Goal: Information Seeking & Learning: Check status

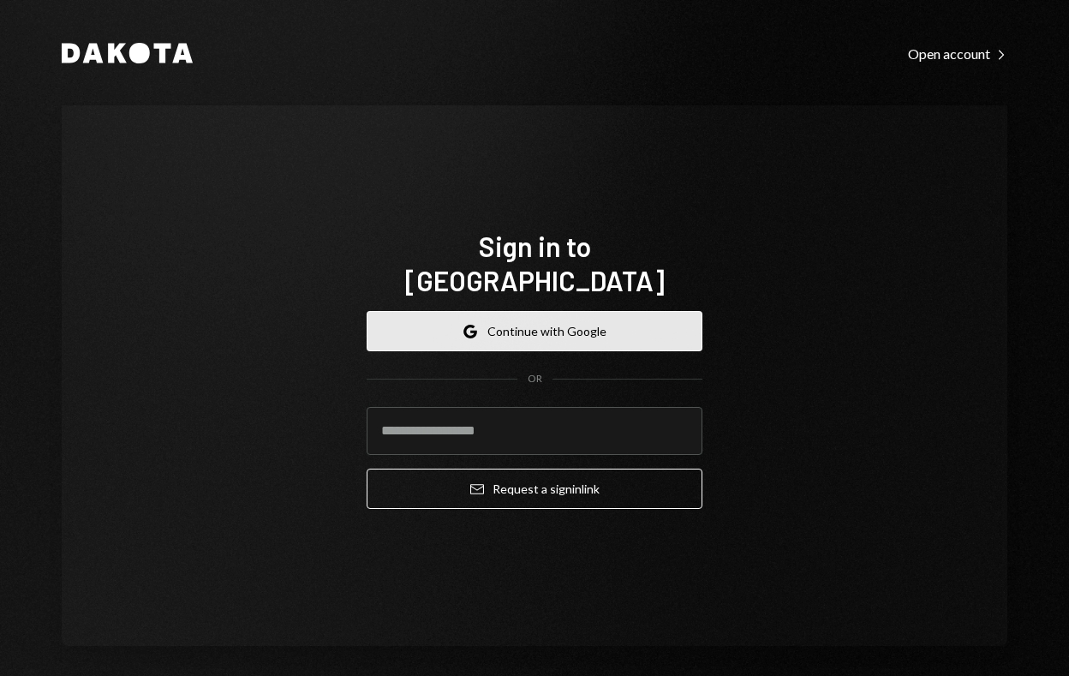
click at [650, 311] on button "Google Continue with Google" at bounding box center [535, 331] width 336 height 40
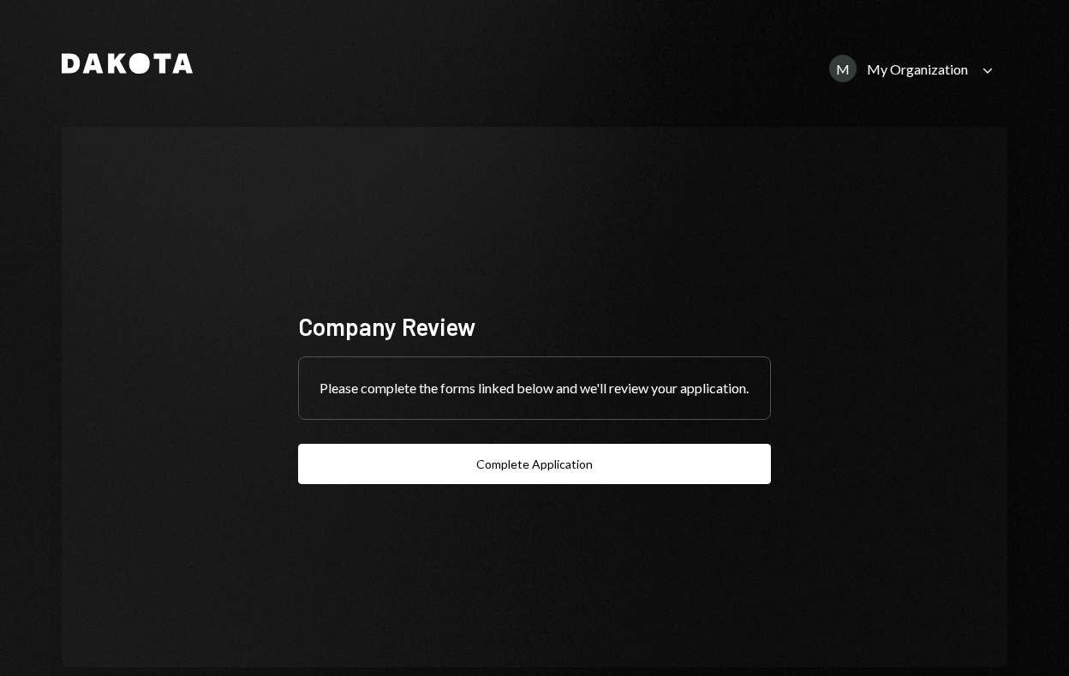
click at [99, 58] on icon "Dakota" at bounding box center [127, 63] width 131 height 21
click at [895, 68] on div "My Organization" at bounding box center [917, 69] width 101 height 16
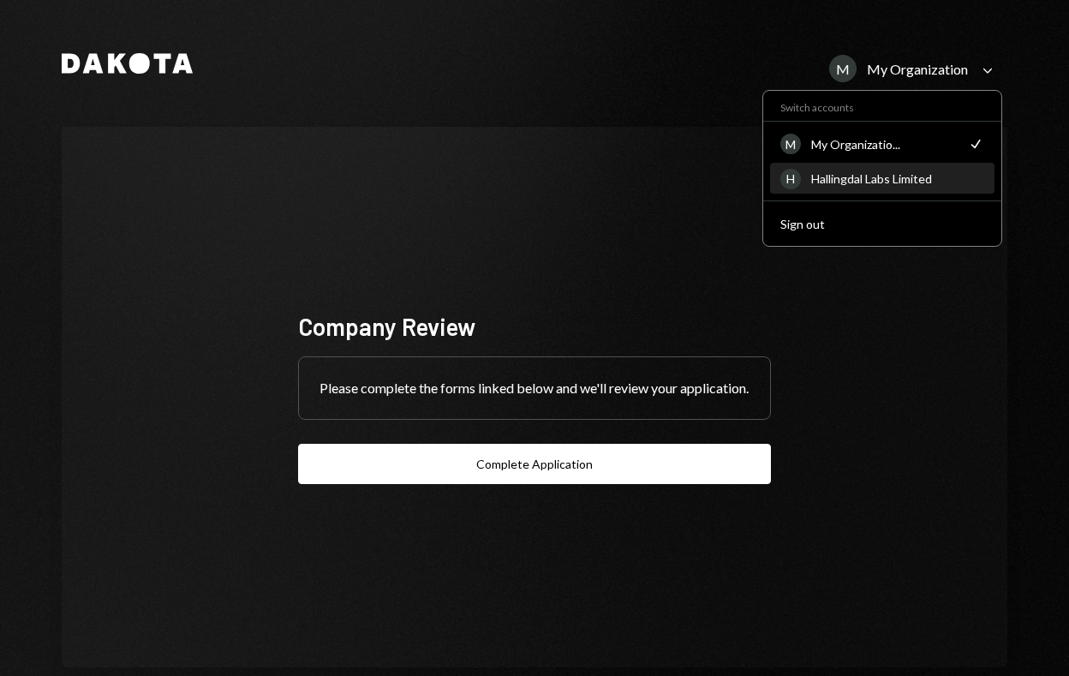
click at [892, 188] on div "H Hallingdal Labs Limited" at bounding box center [882, 178] width 204 height 29
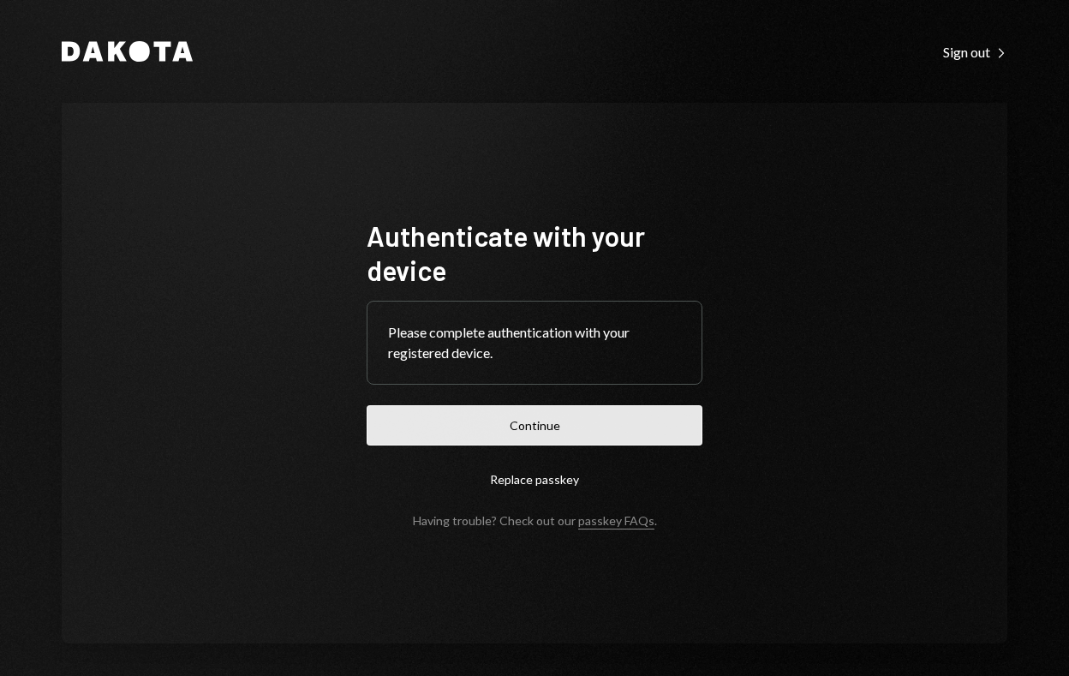
click at [602, 427] on button "Continue" at bounding box center [535, 425] width 336 height 40
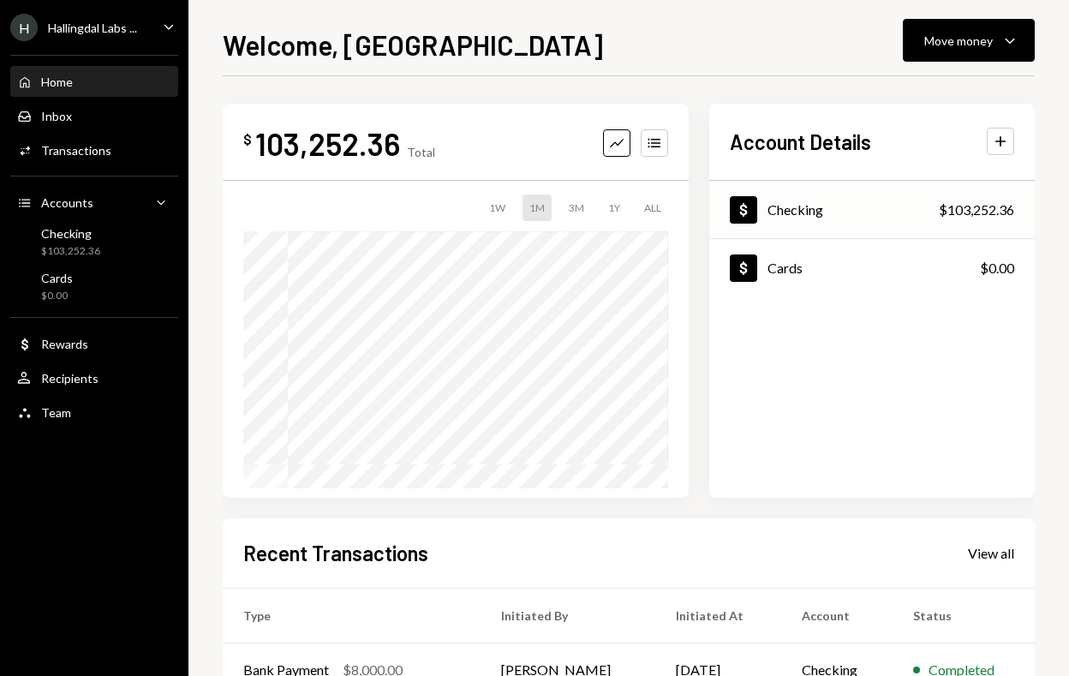
click at [814, 193] on div "Dollar Checking $103,252.36" at bounding box center [871, 210] width 325 height 56
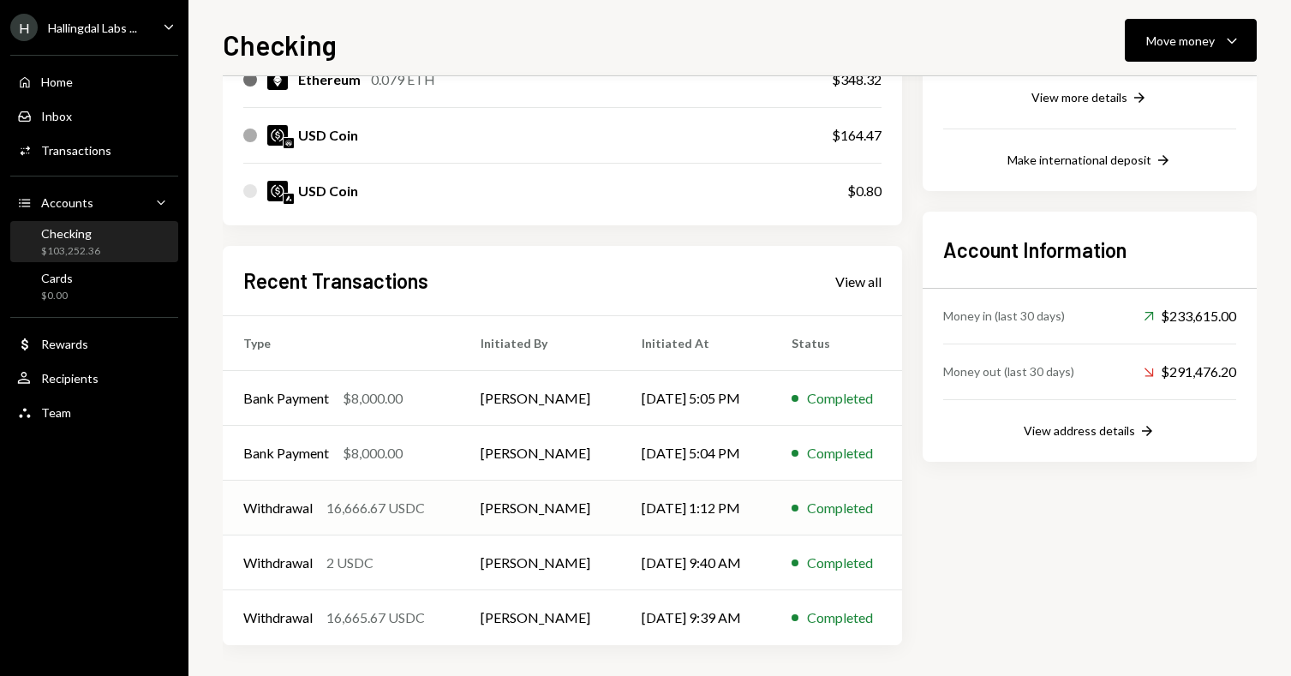
scroll to position [357, 0]
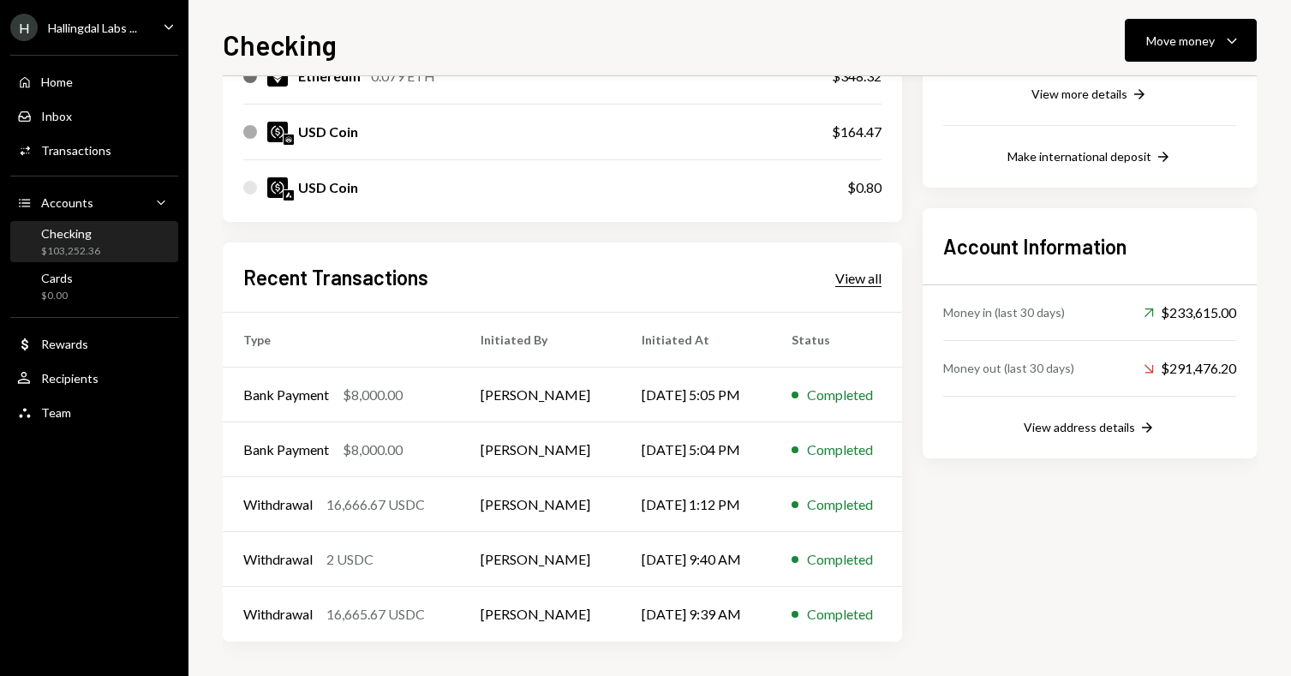
click at [859, 283] on div "View all" at bounding box center [858, 278] width 46 height 17
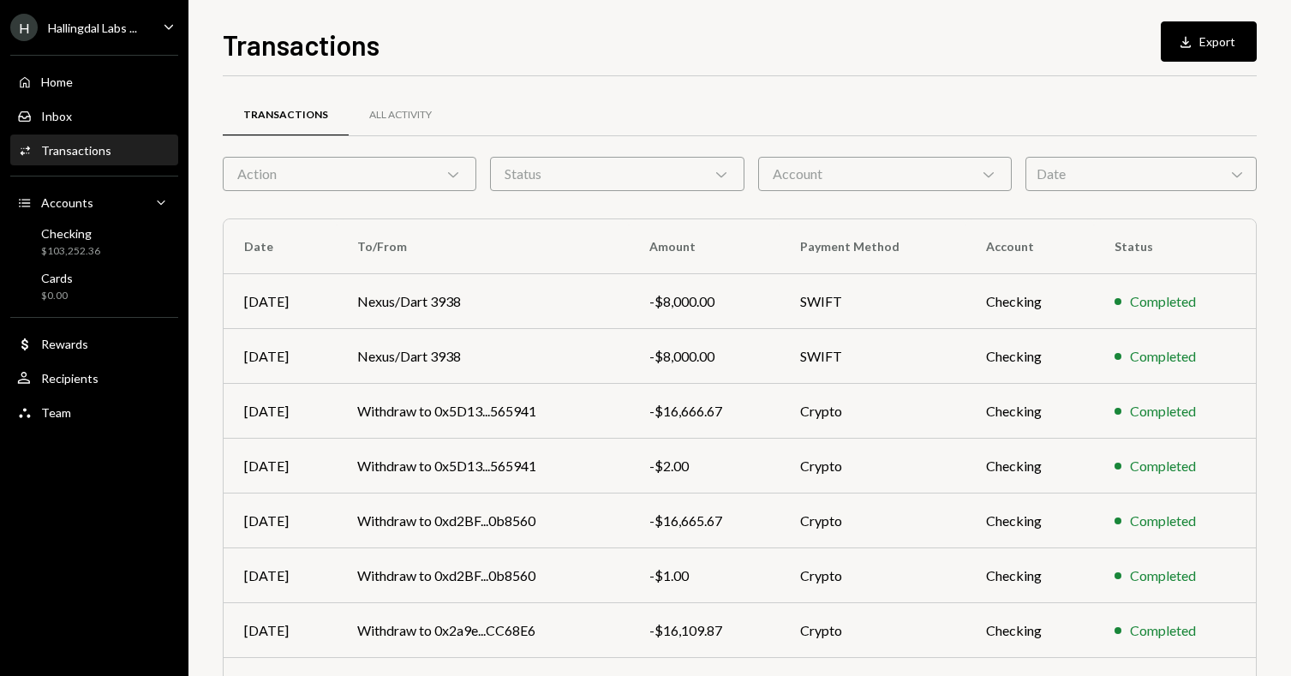
click at [1068, 188] on div "Date Chevron Down" at bounding box center [1140, 174] width 231 height 34
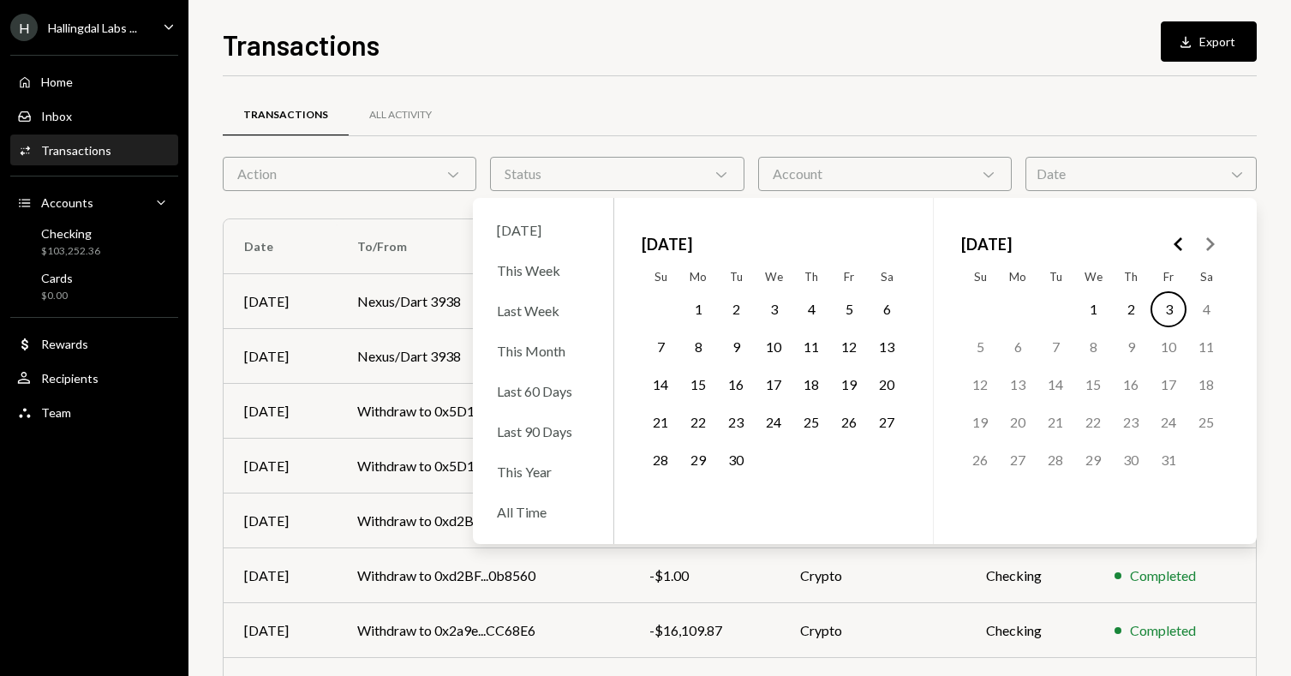
click at [847, 421] on button "26" at bounding box center [849, 422] width 36 height 36
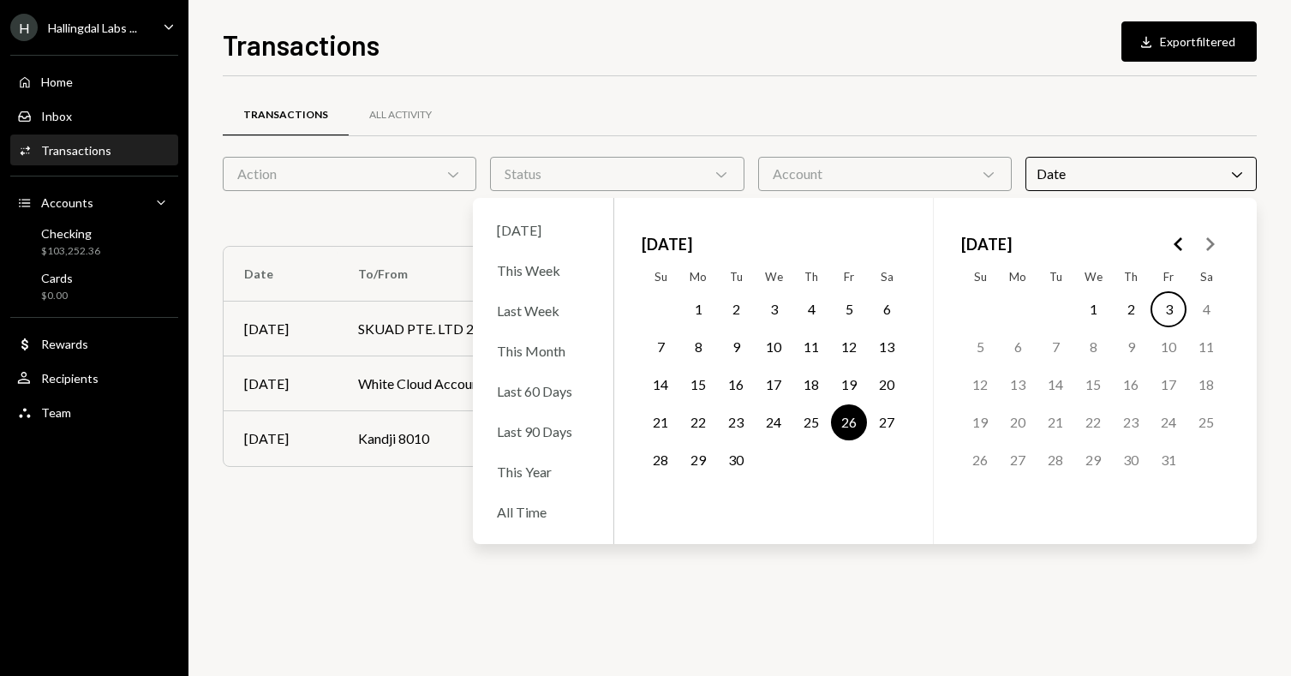
click at [1068, 312] on button "3" at bounding box center [1168, 309] width 36 height 36
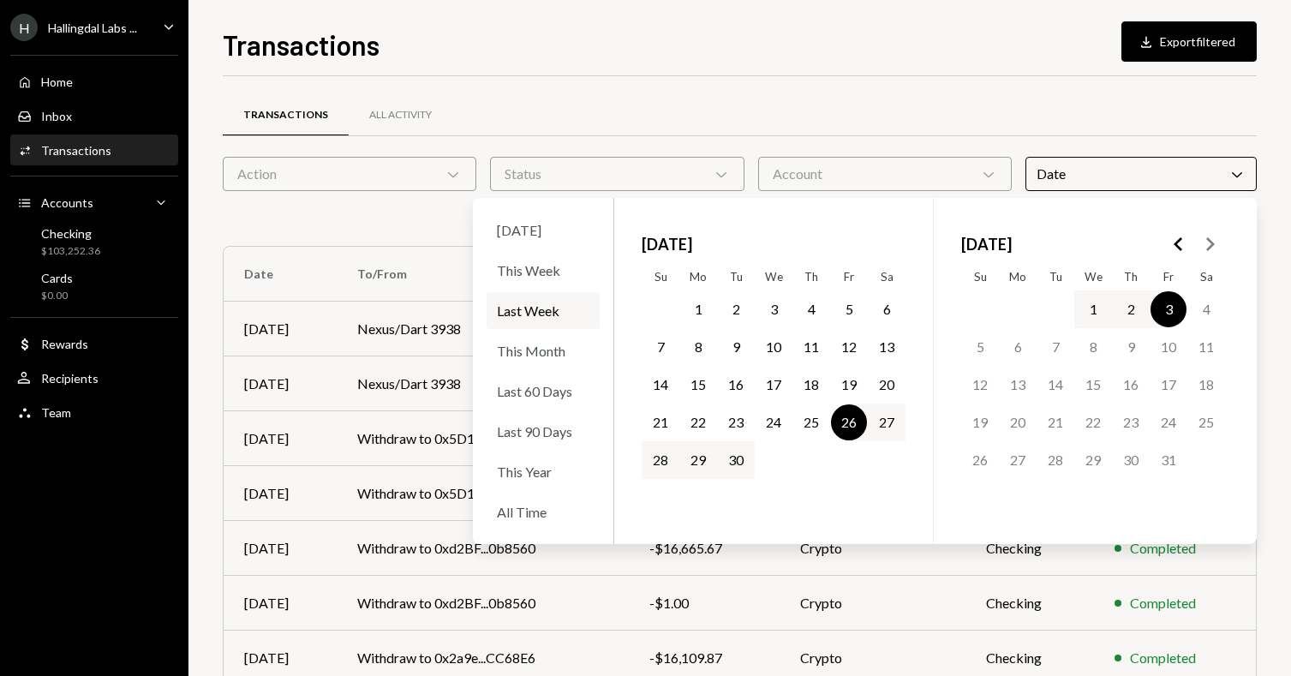
click at [1007, 96] on div "Transactions All Activity" at bounding box center [740, 115] width 1034 height 44
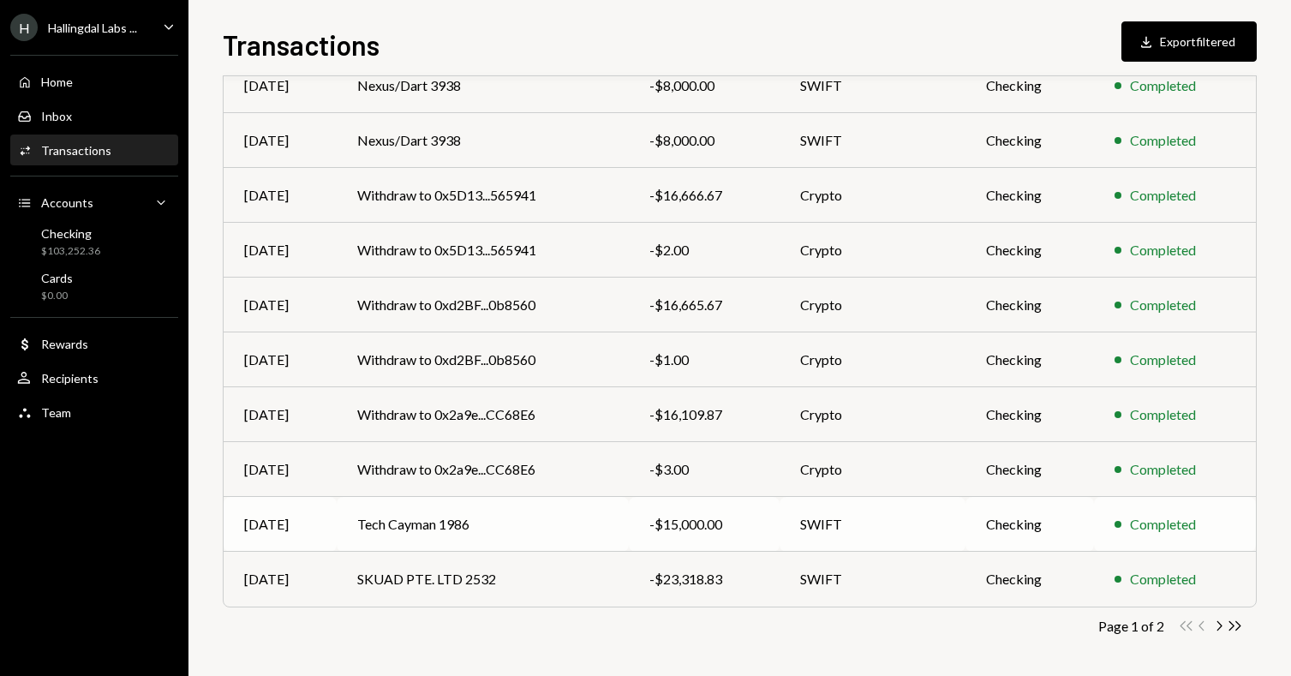
scroll to position [246, 0]
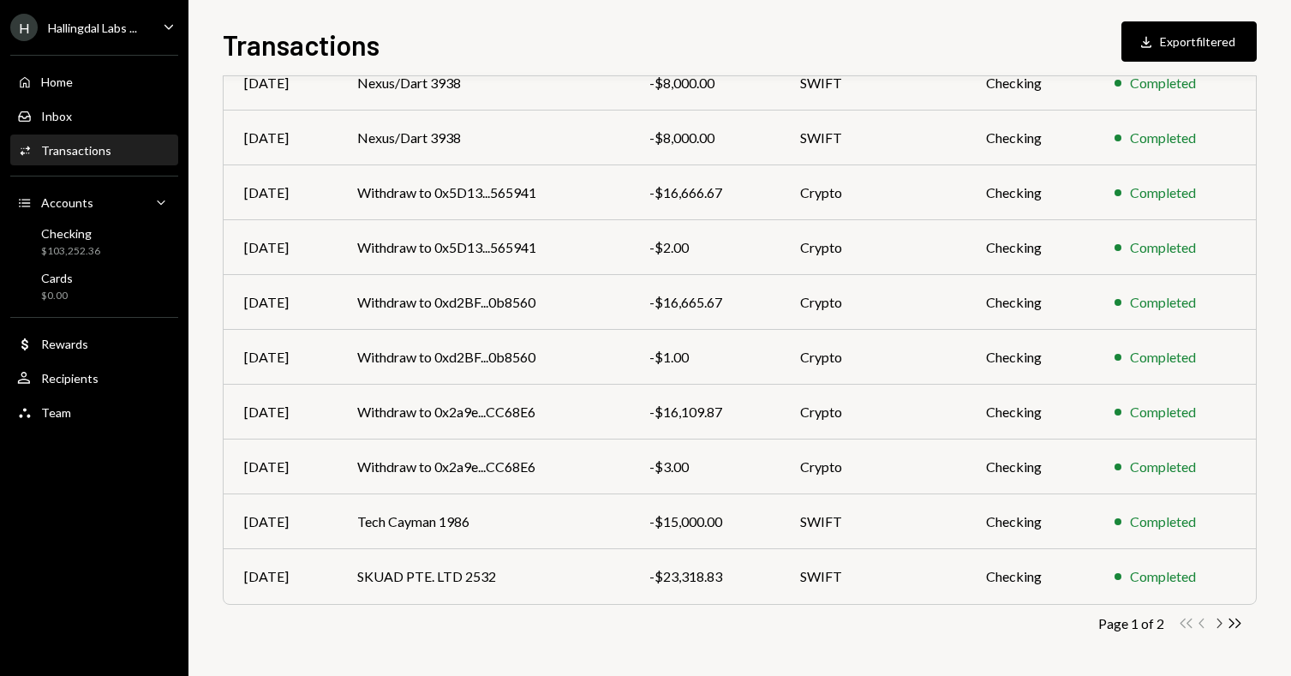
click at [1068, 625] on icon "Chevron Right" at bounding box center [1218, 623] width 16 height 16
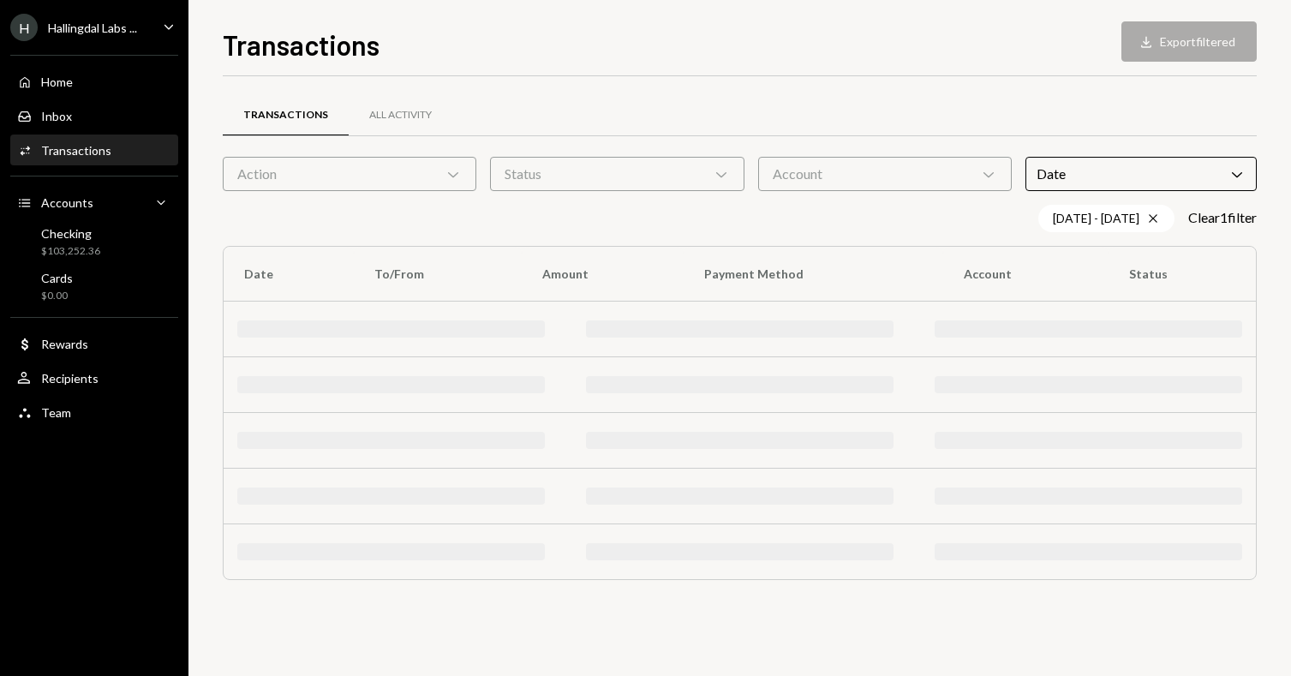
scroll to position [0, 0]
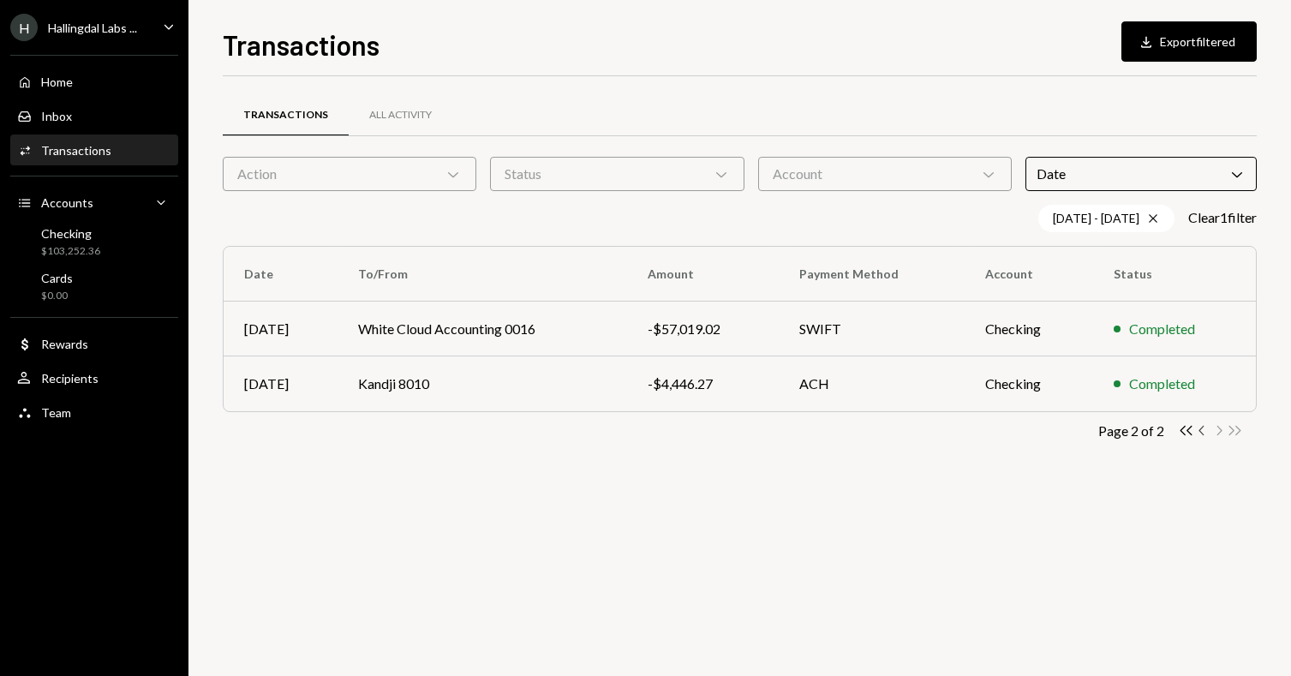
click at [1068, 429] on icon "button" at bounding box center [1200, 430] width 5 height 9
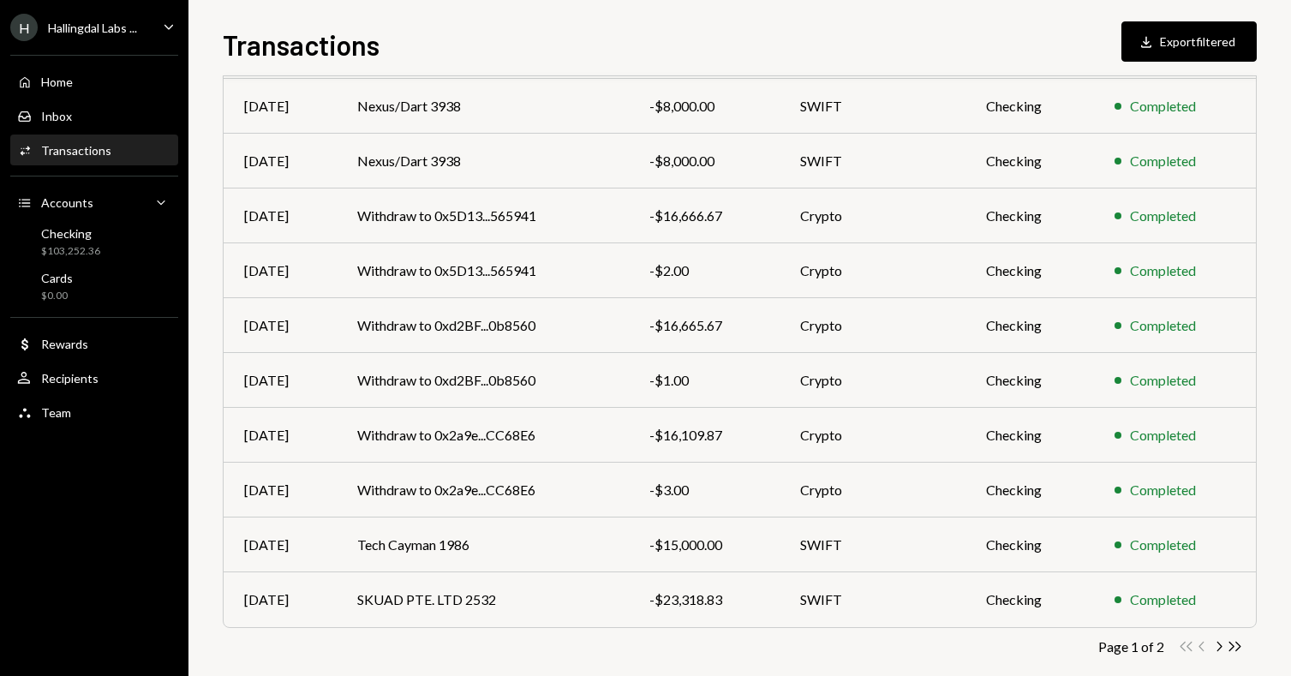
scroll to position [246, 0]
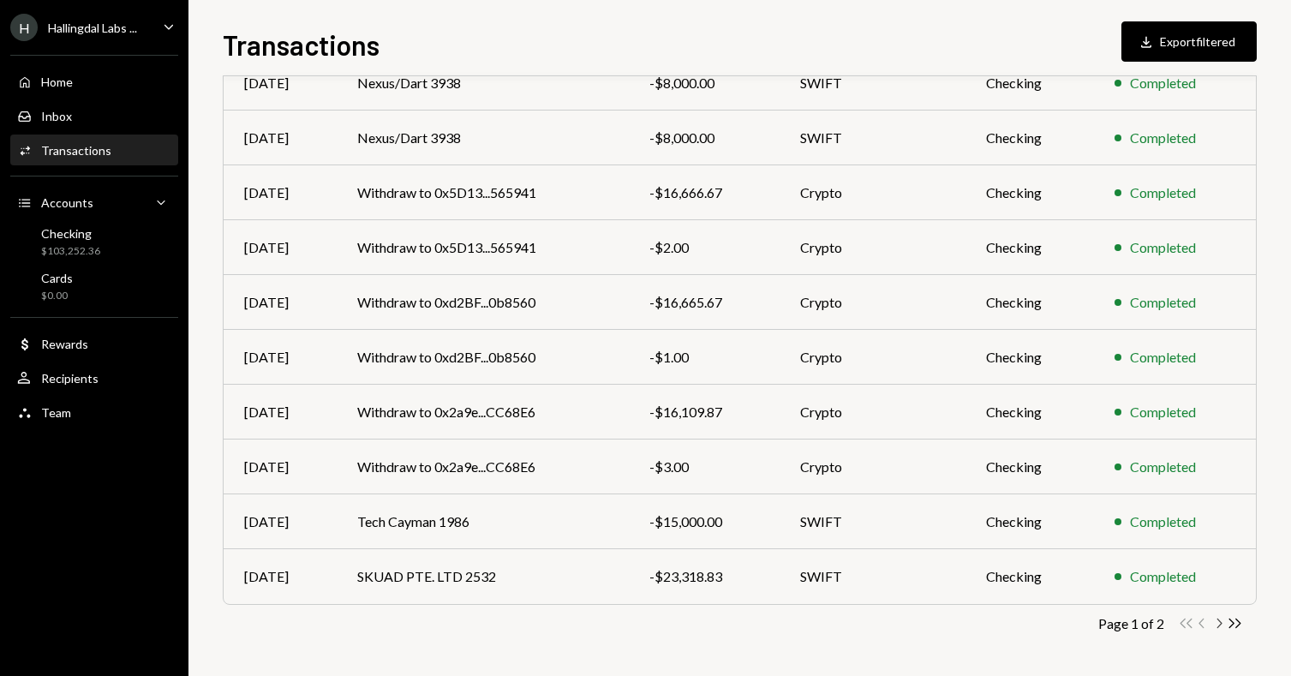
click at [1068, 625] on icon "Chevron Right" at bounding box center [1218, 623] width 16 height 16
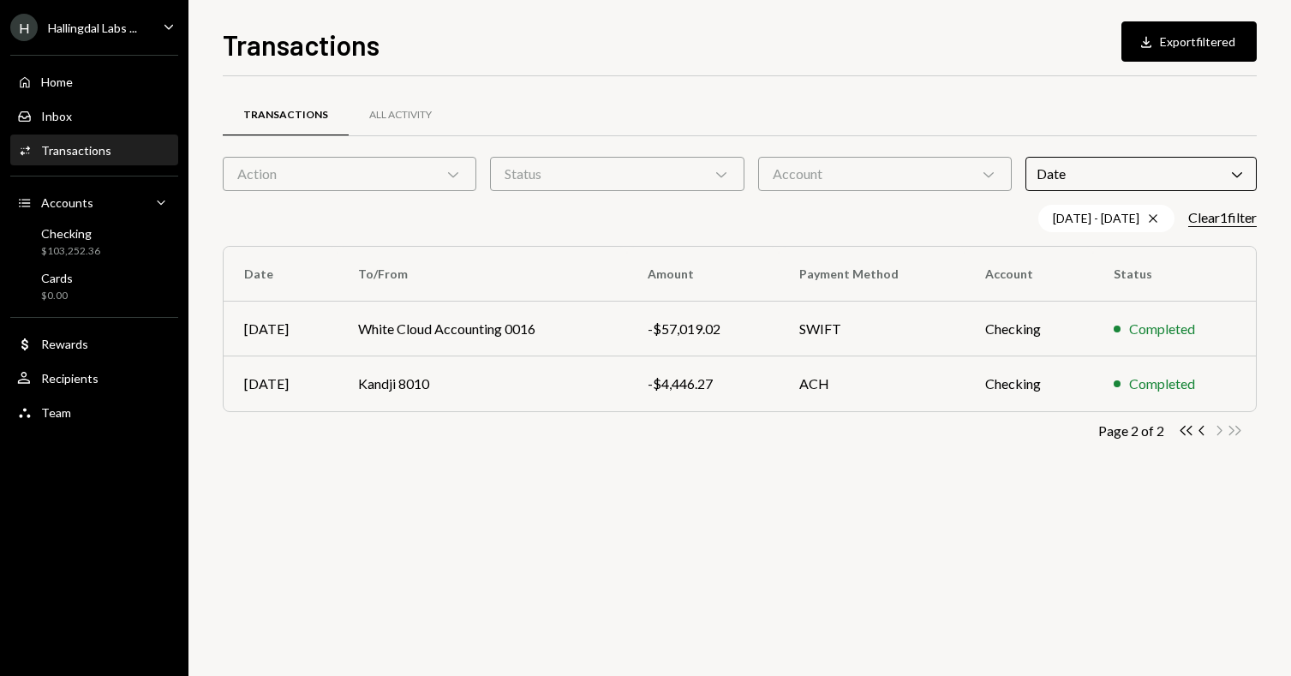
click at [1068, 224] on button "Clear 1 filter" at bounding box center [1222, 218] width 69 height 18
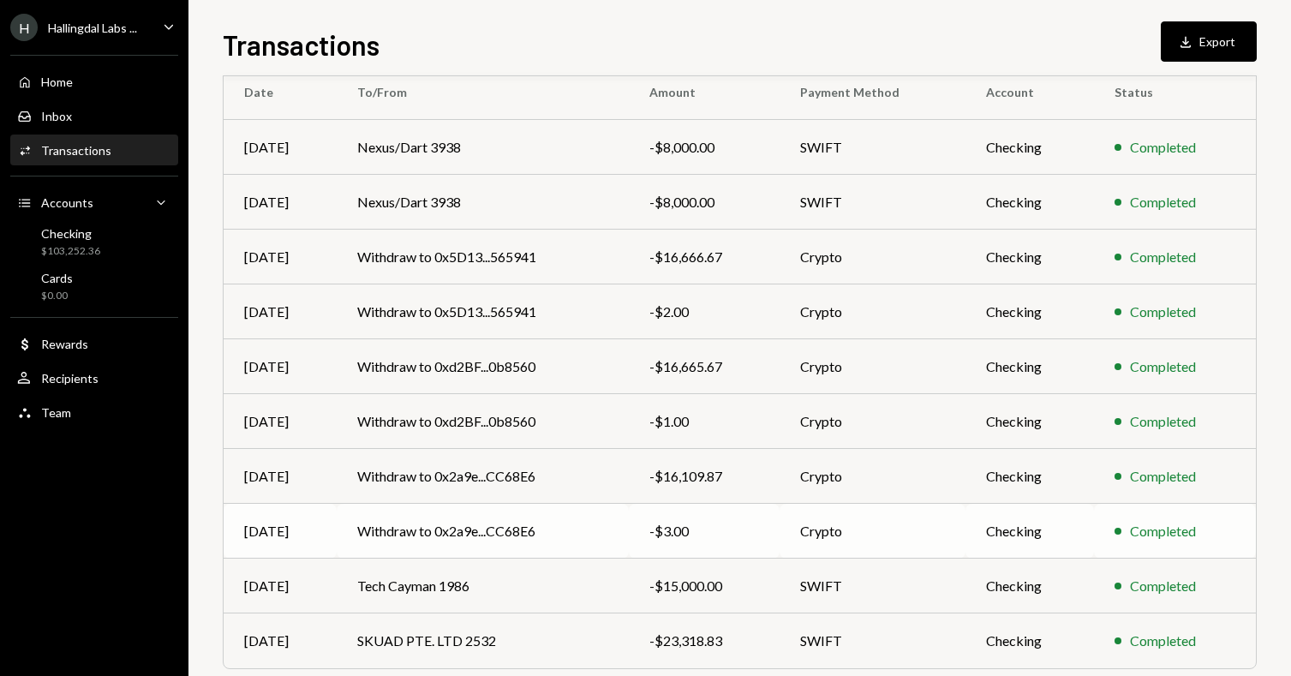
scroll to position [218, 0]
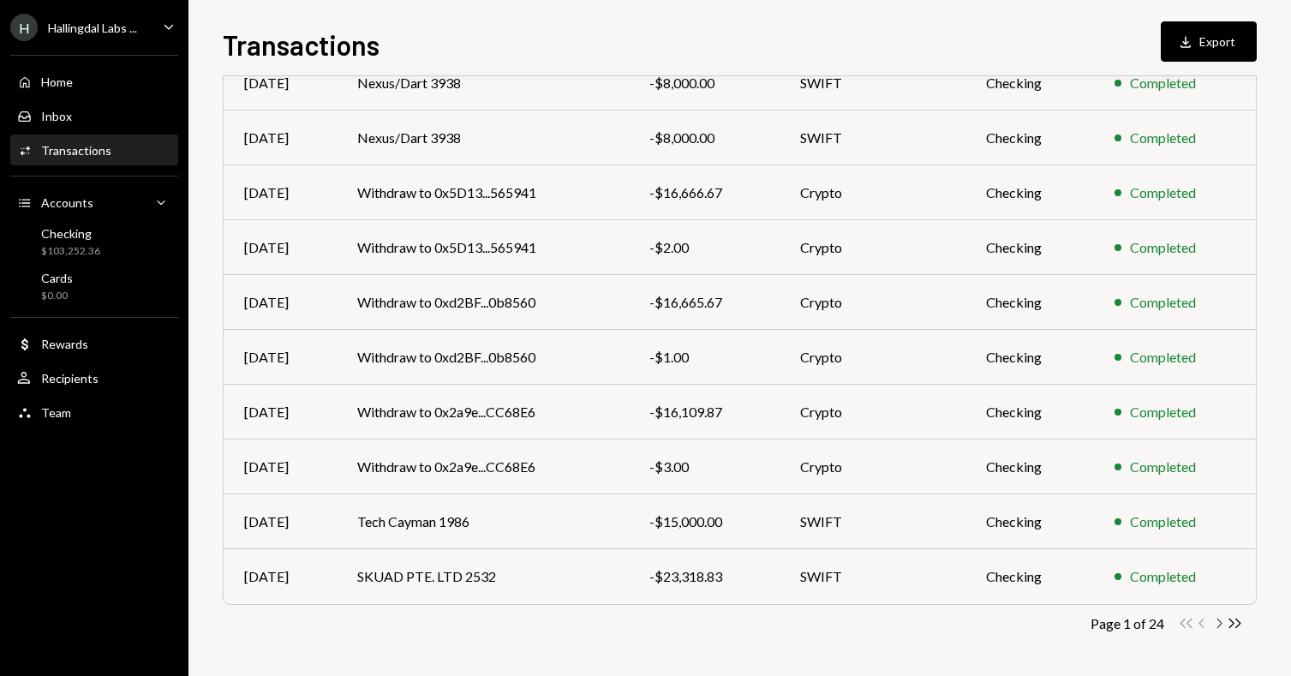
click at [1068, 620] on icon "Chevron Right" at bounding box center [1218, 623] width 16 height 16
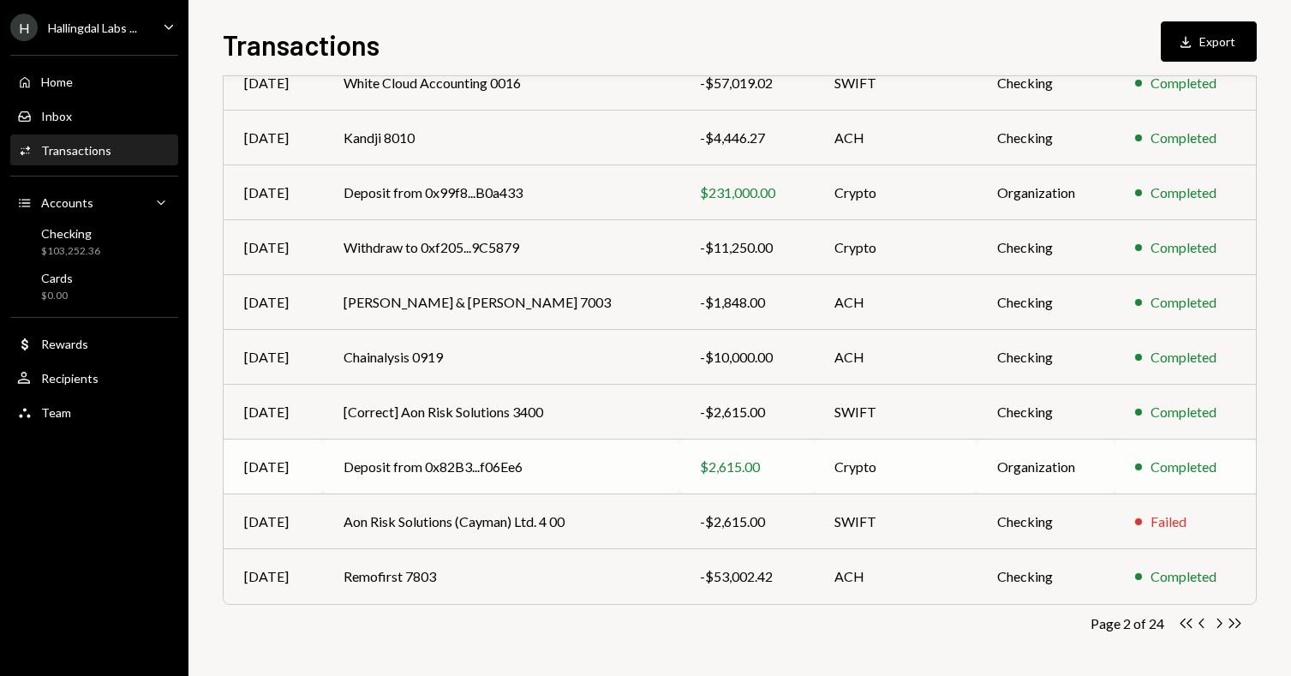
click at [446, 462] on td "Deposit from 0x82B3...f06Ee6" at bounding box center [501, 466] width 356 height 55
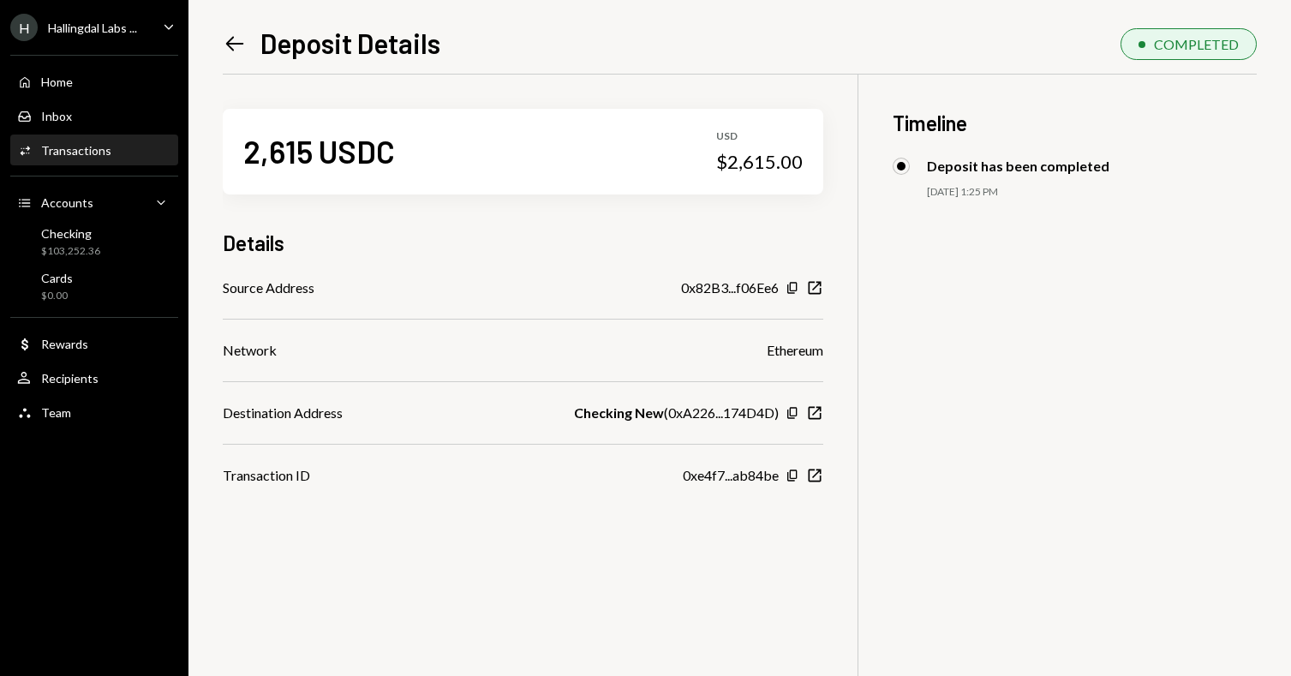
click at [236, 44] on icon at bounding box center [235, 43] width 18 height 15
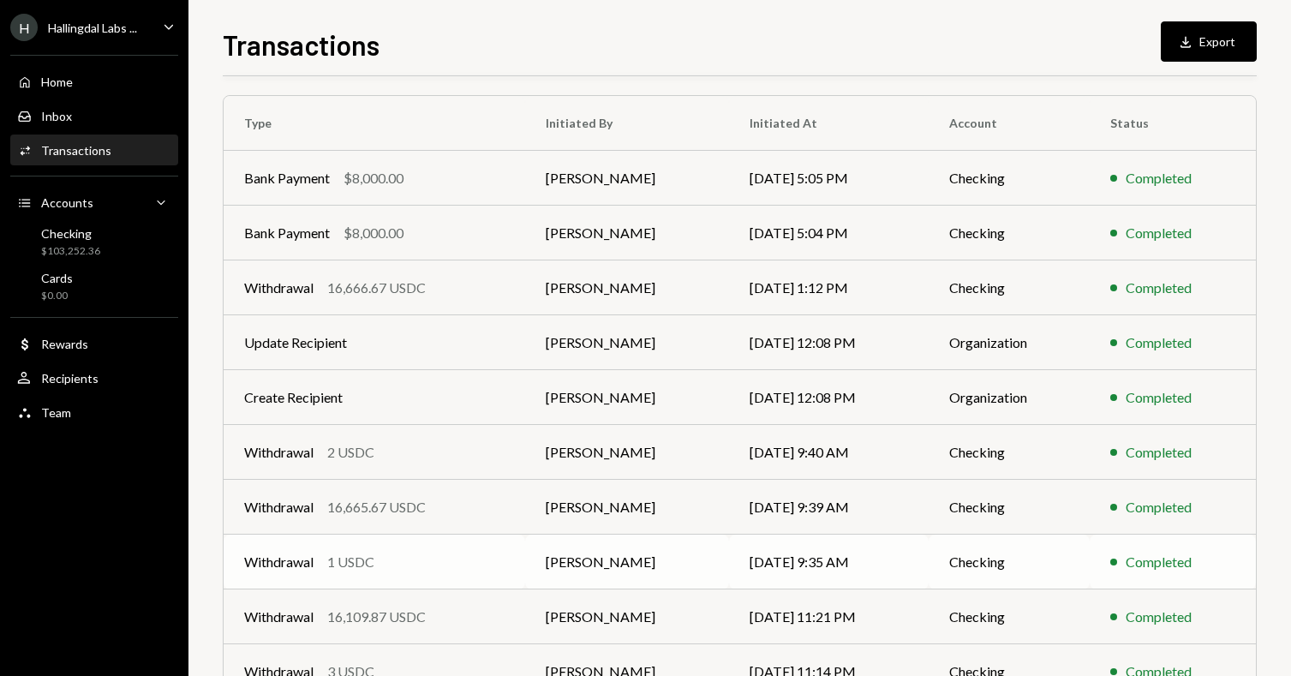
scroll to position [218, 0]
